Goal: Task Accomplishment & Management: Use online tool/utility

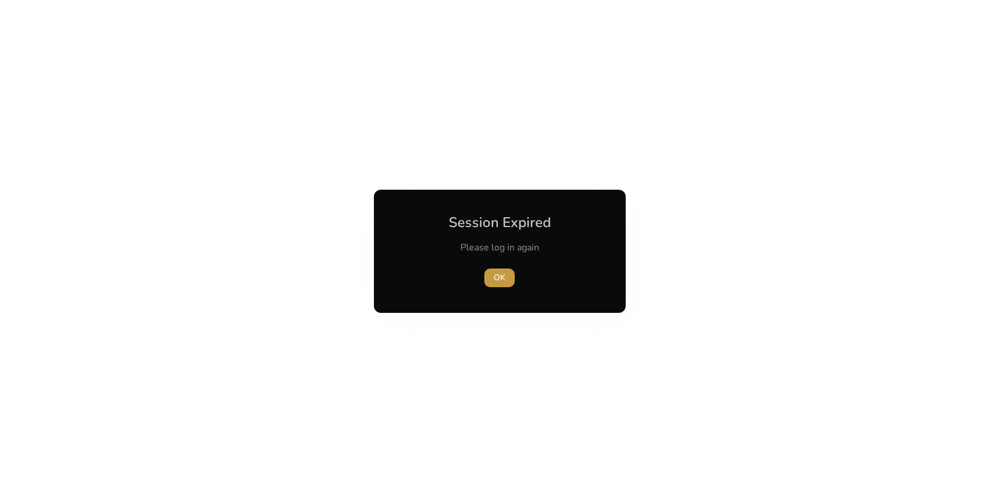
drag, startPoint x: 498, startPoint y: 274, endPoint x: 494, endPoint y: 269, distance: 6.6
click at [498, 274] on span "OK" at bounding box center [500, 278] width 12 height 12
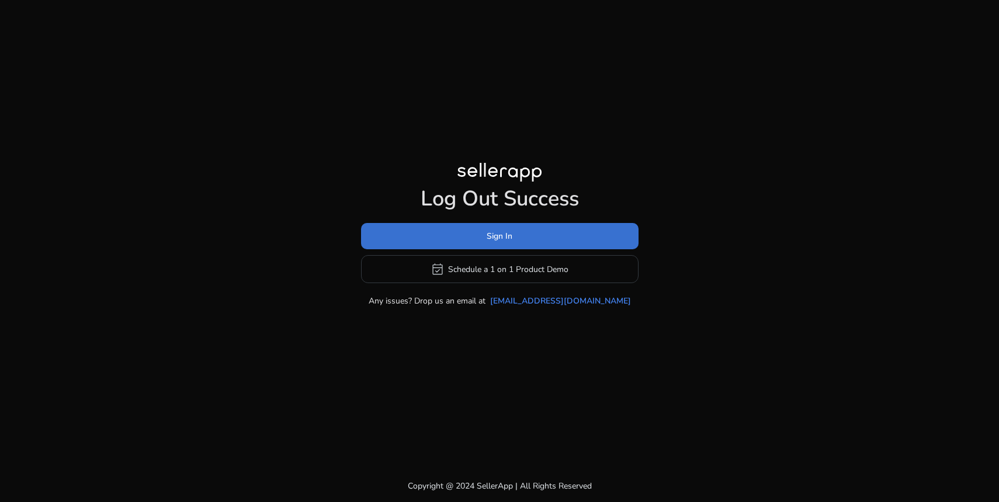
click at [519, 230] on span at bounding box center [500, 237] width 278 height 28
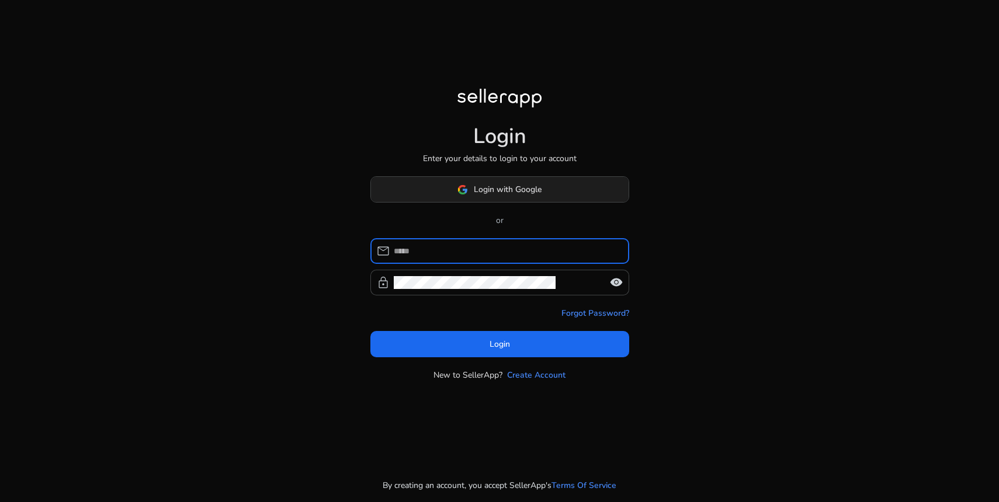
click at [531, 198] on span at bounding box center [500, 190] width 258 height 28
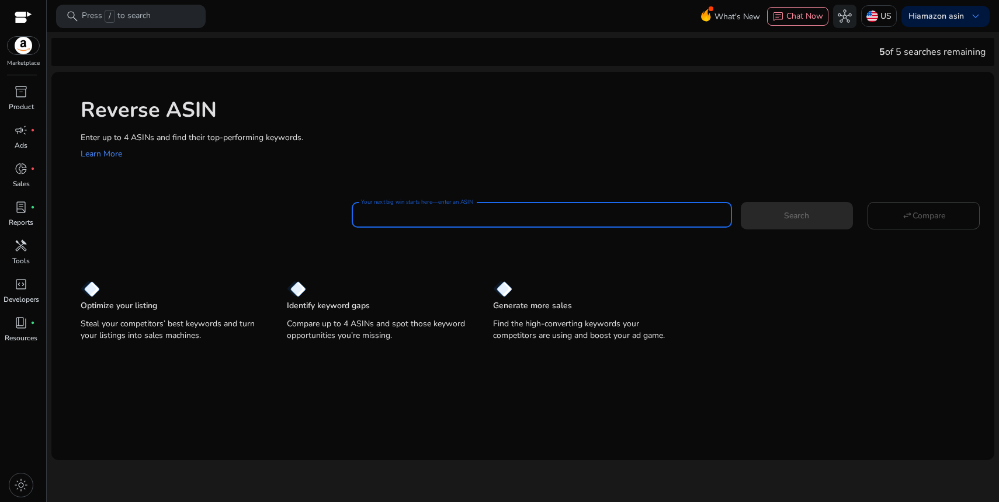
paste input "**********"
drag, startPoint x: 799, startPoint y: 219, endPoint x: 787, endPoint y: 216, distance: 12.5
click at [799, 219] on span "Search" at bounding box center [796, 216] width 25 height 12
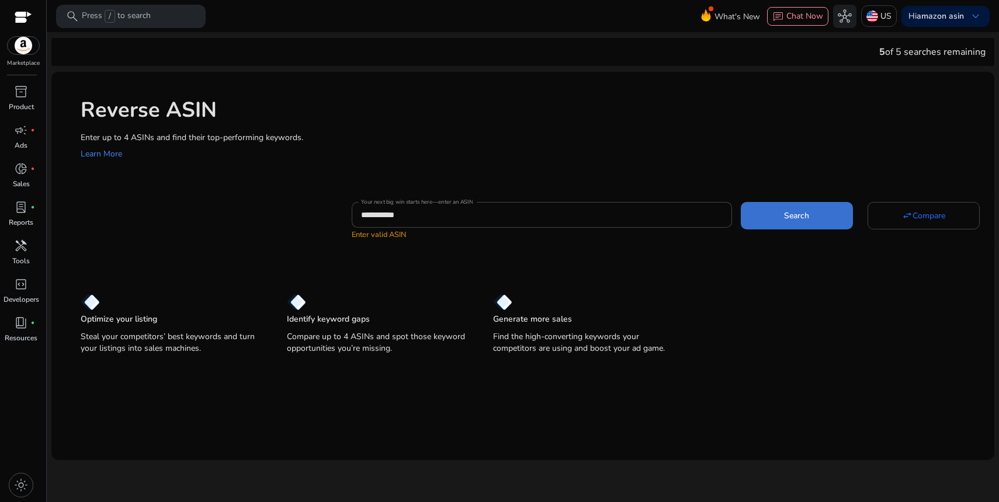
click at [778, 229] on span at bounding box center [797, 216] width 112 height 28
click at [498, 226] on div "**********" at bounding box center [541, 215] width 361 height 26
click at [505, 223] on div "**********" at bounding box center [541, 215] width 361 height 26
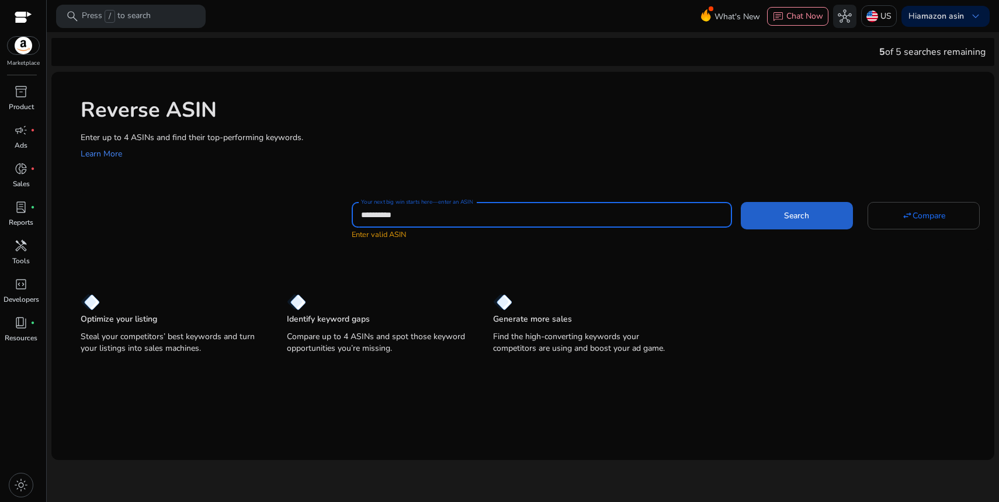
type input "**********"
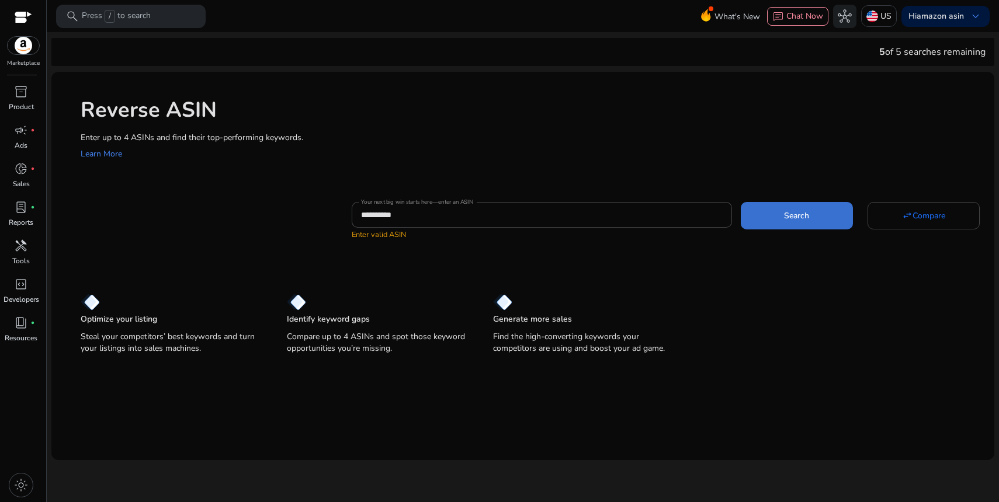
click at [779, 210] on span at bounding box center [797, 216] width 112 height 28
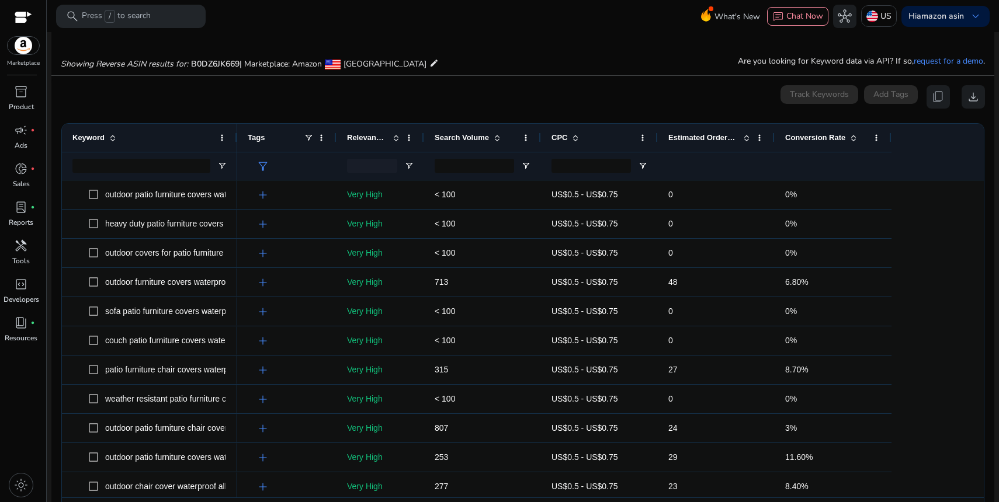
scroll to position [125, 0]
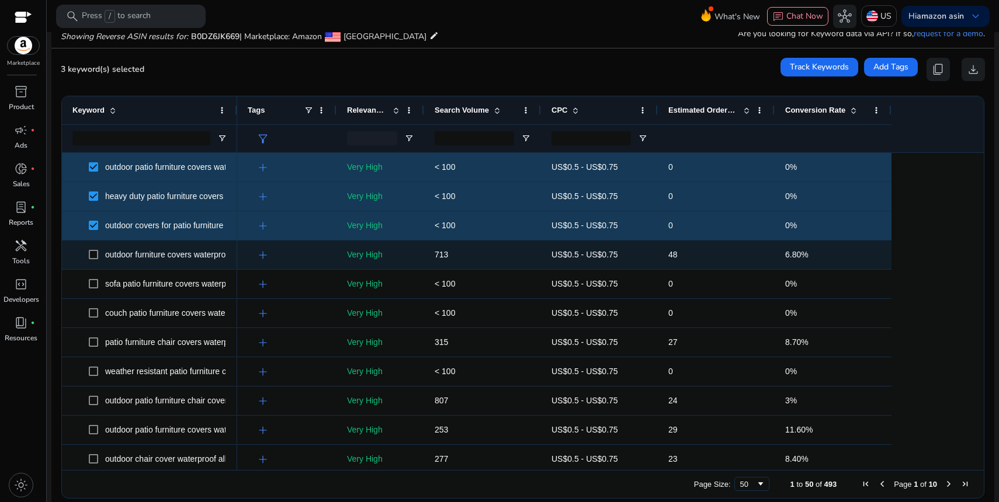
click at [90, 262] on span at bounding box center [97, 255] width 16 height 24
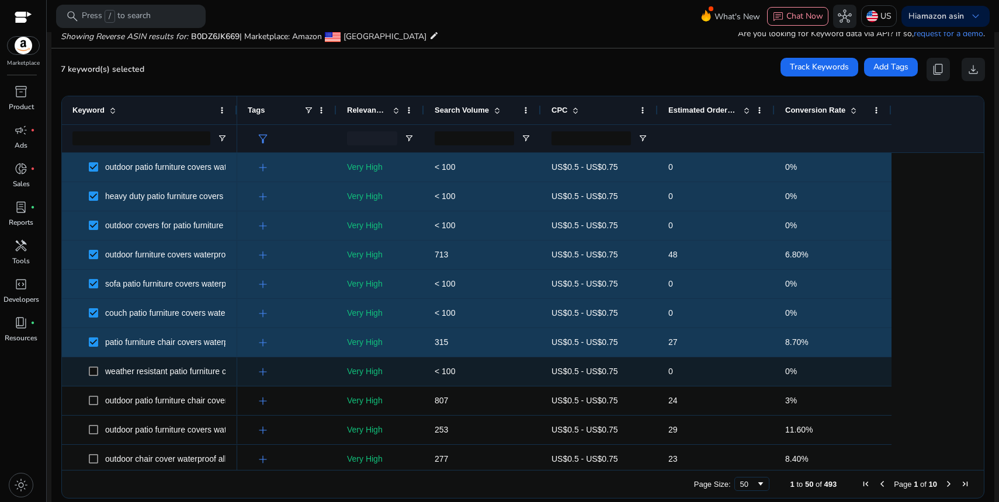
click at [94, 377] on span at bounding box center [97, 372] width 16 height 24
click at [95, 379] on span at bounding box center [97, 372] width 16 height 24
click at [93, 364] on span at bounding box center [97, 372] width 16 height 24
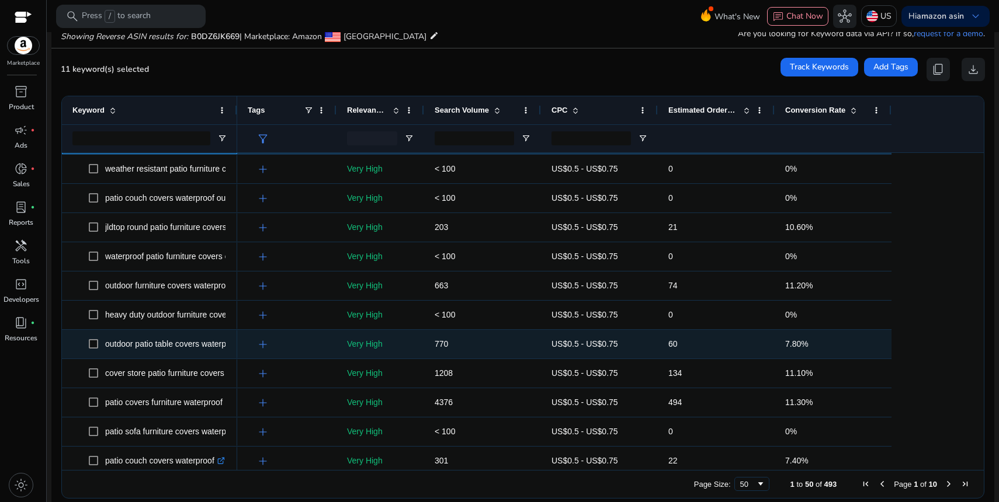
scroll to position [0, 0]
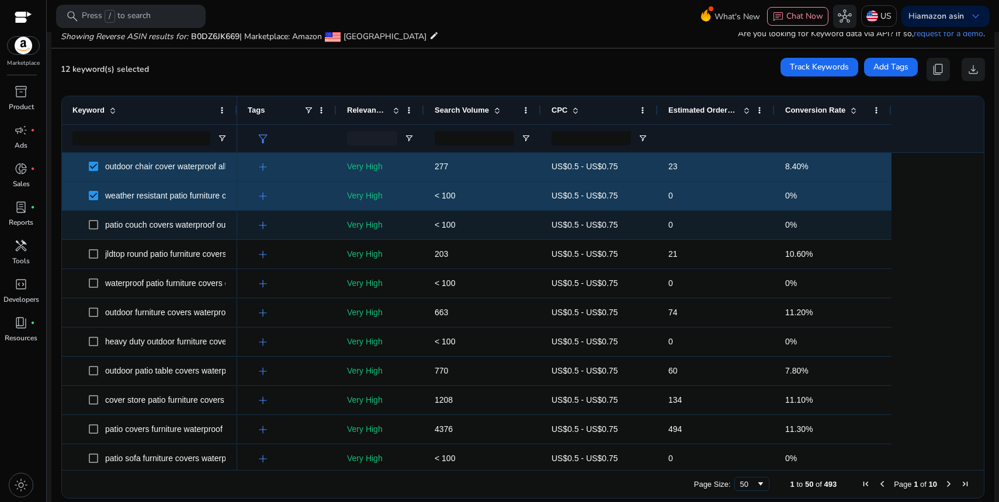
click at [93, 220] on span at bounding box center [97, 225] width 16 height 24
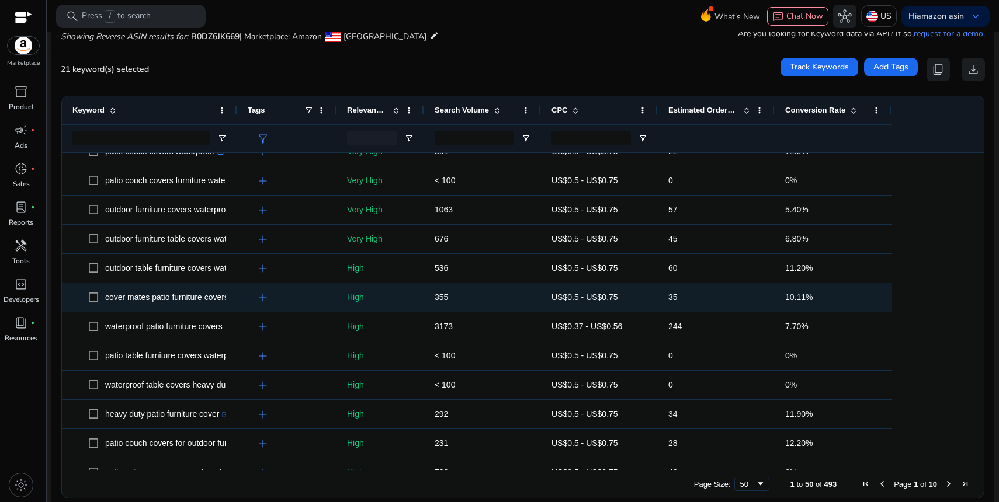
scroll to position [569, 0]
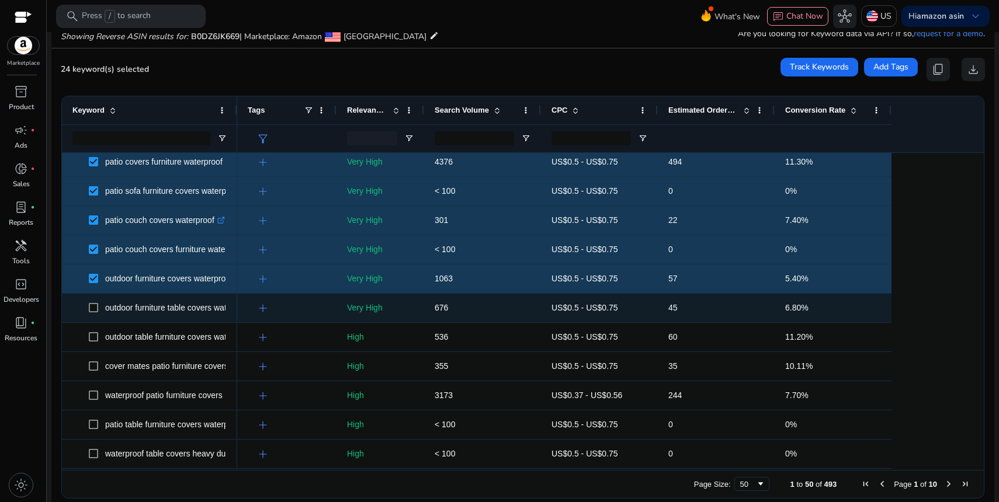
click at [92, 324] on div "outdoor table furniture covers waterproof .st0{fill:#2c8af8}" at bounding box center [149, 337] width 154 height 27
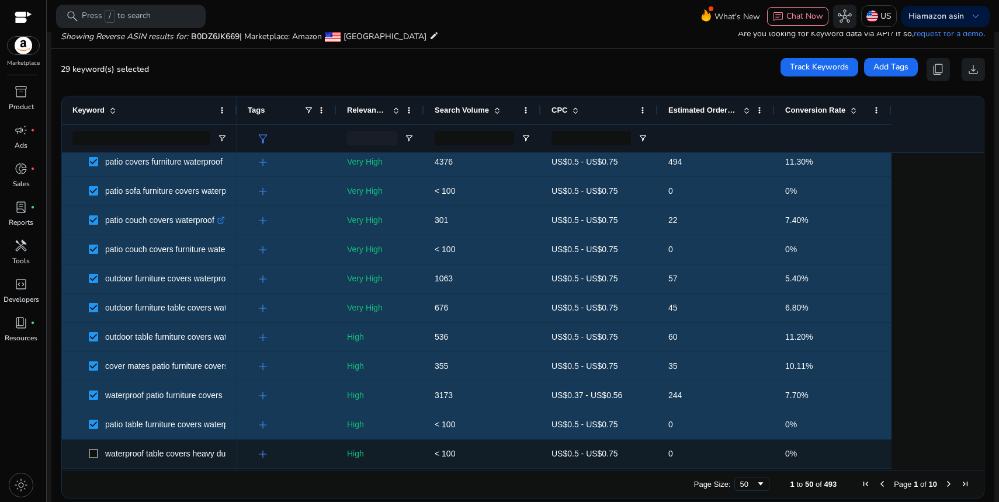
click at [98, 455] on span at bounding box center [97, 454] width 16 height 24
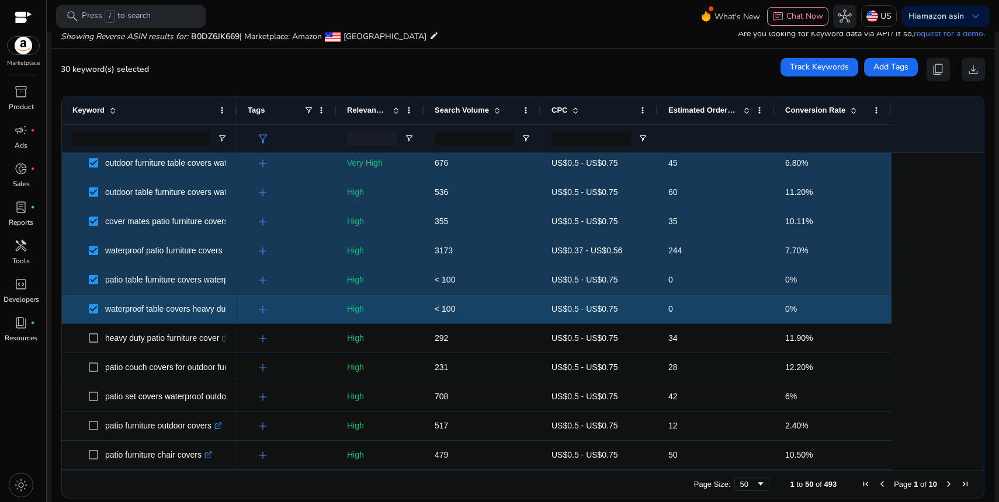
click at [92, 331] on span at bounding box center [97, 339] width 16 height 24
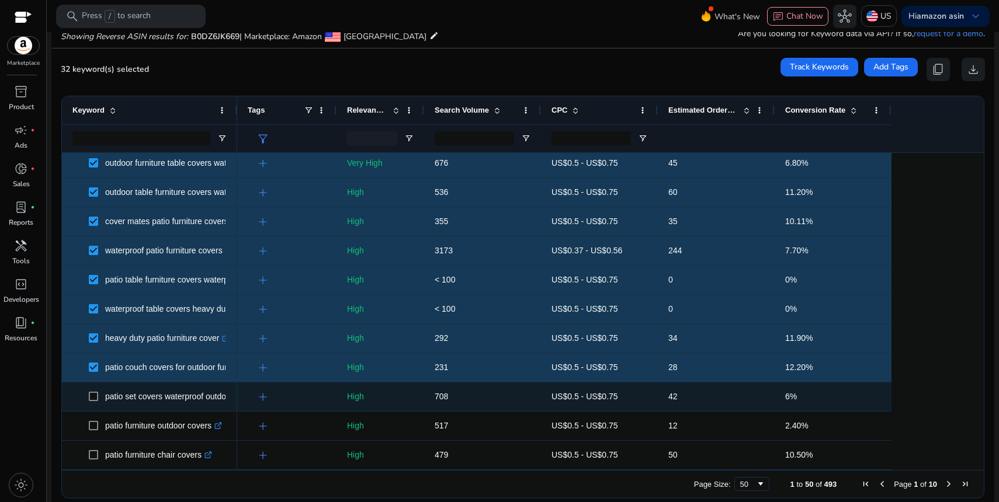
click at [90, 401] on span at bounding box center [97, 397] width 16 height 24
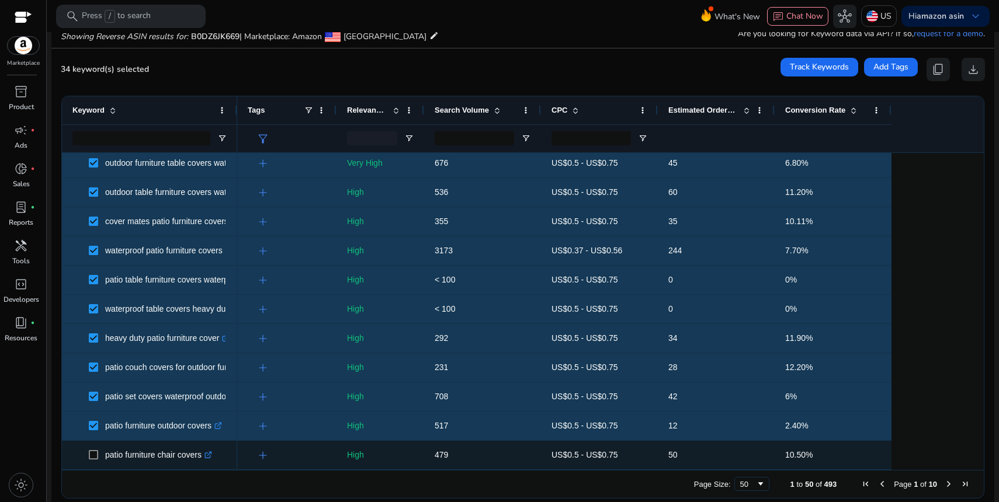
click at [94, 460] on span at bounding box center [97, 455] width 16 height 24
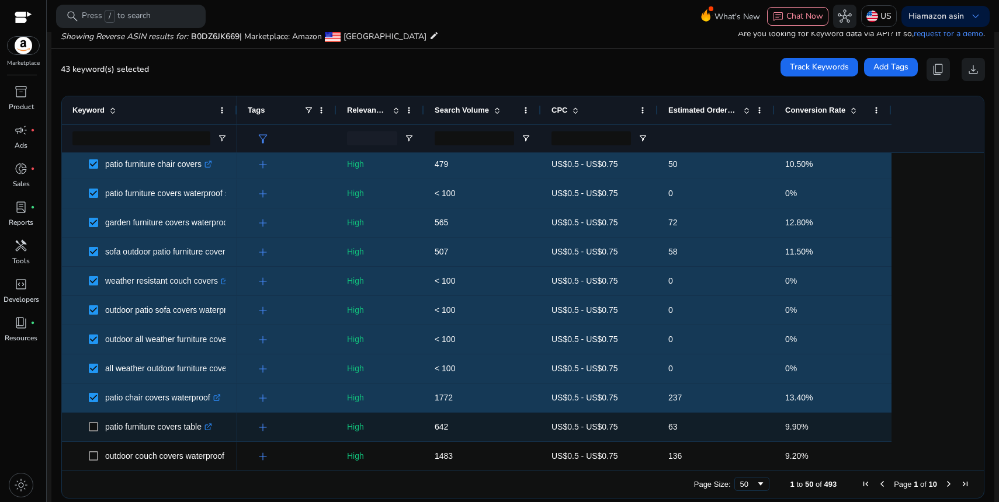
click at [93, 433] on span at bounding box center [97, 427] width 16 height 24
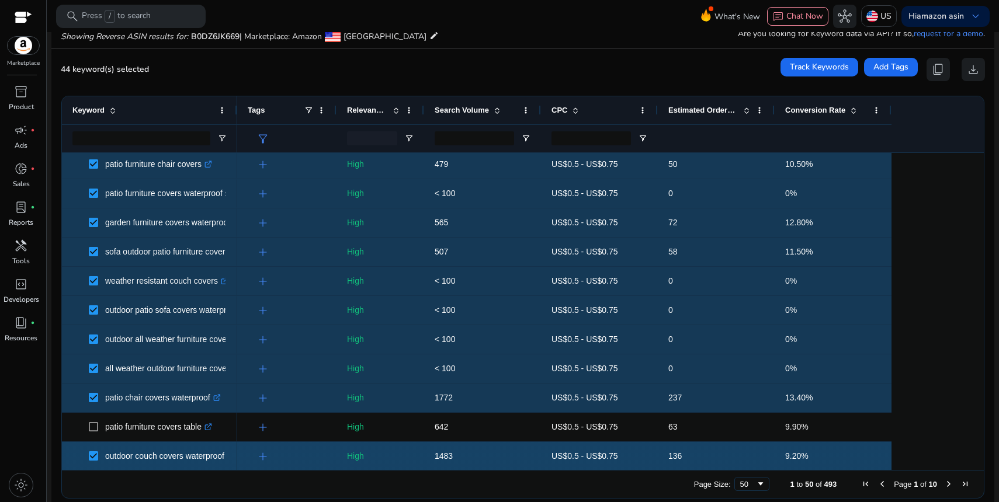
click at [93, 434] on span at bounding box center [97, 427] width 16 height 24
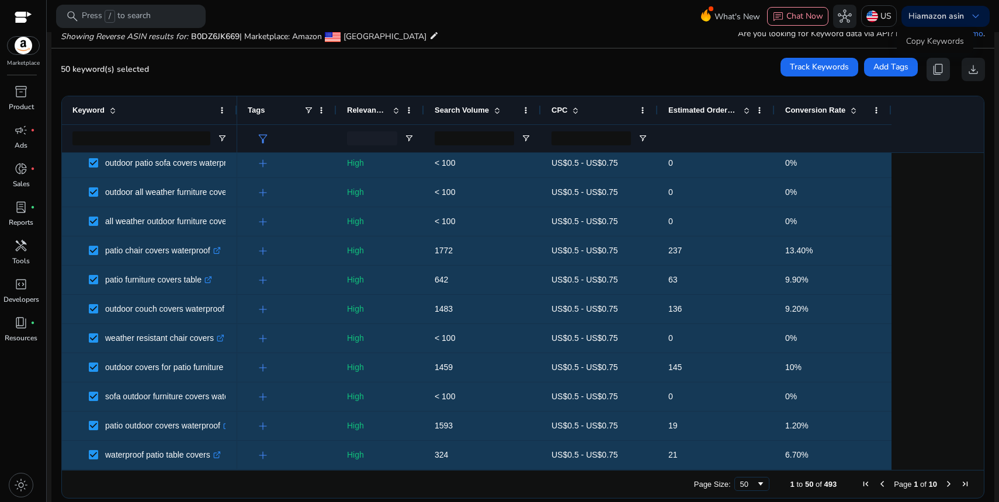
click at [935, 75] on span "content_copy" at bounding box center [938, 70] width 14 height 14
click at [941, 71] on span "content_copy" at bounding box center [938, 70] width 14 height 14
